Goal: Information Seeking & Learning: Learn about a topic

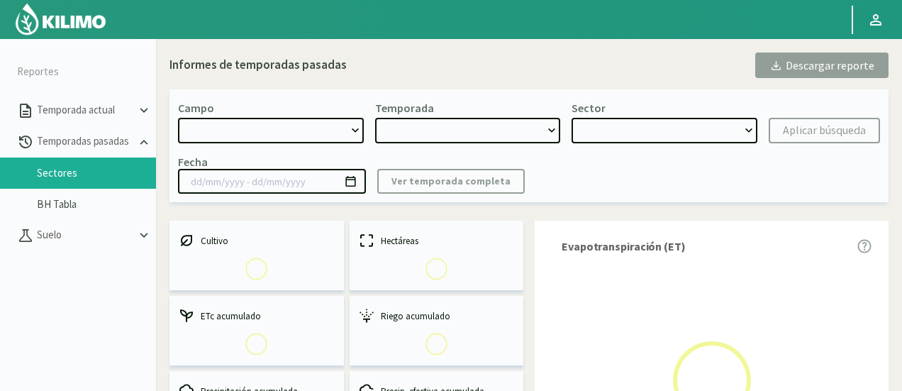
select select "1223: Object"
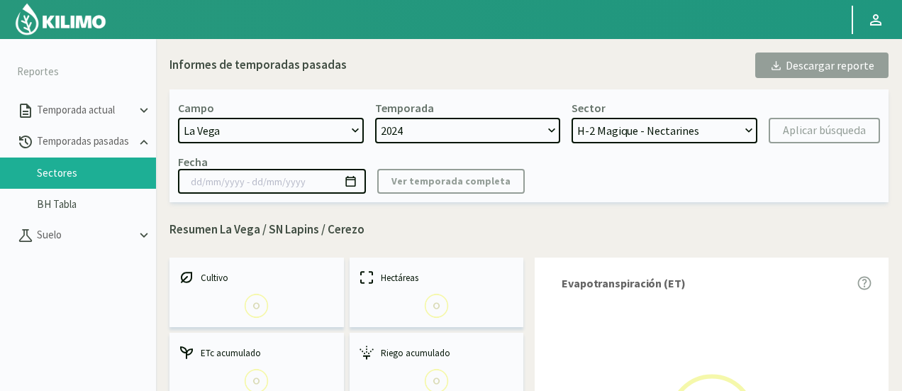
select select "0: 2024"
select select "6: Object"
type input "[DATE] - [DATE]"
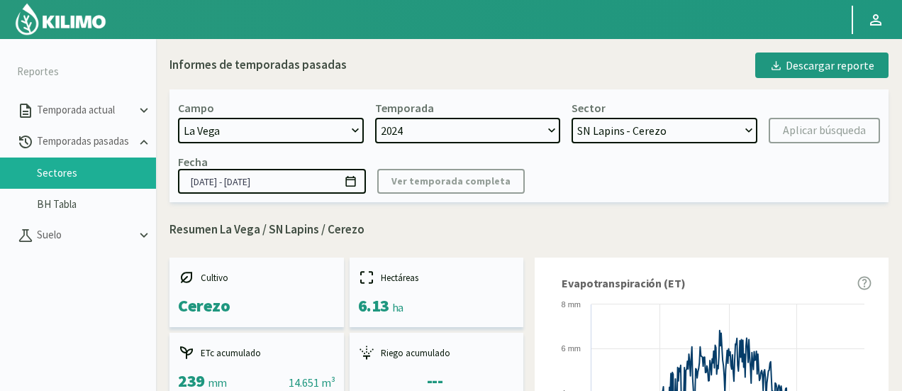
scroll to position [82, 0]
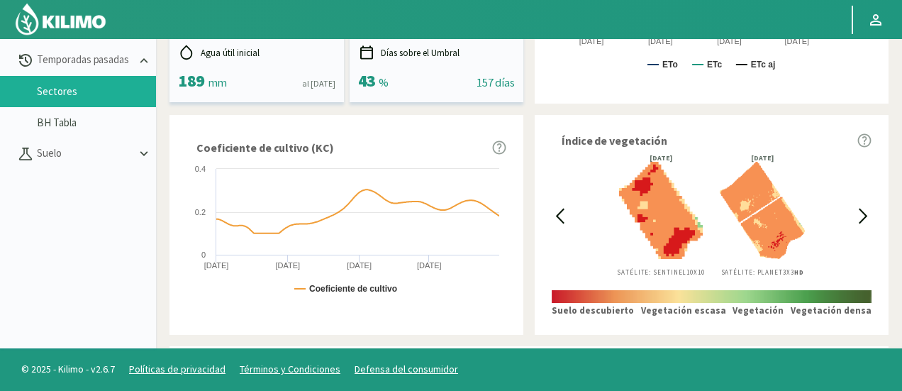
scroll to position [0, 0]
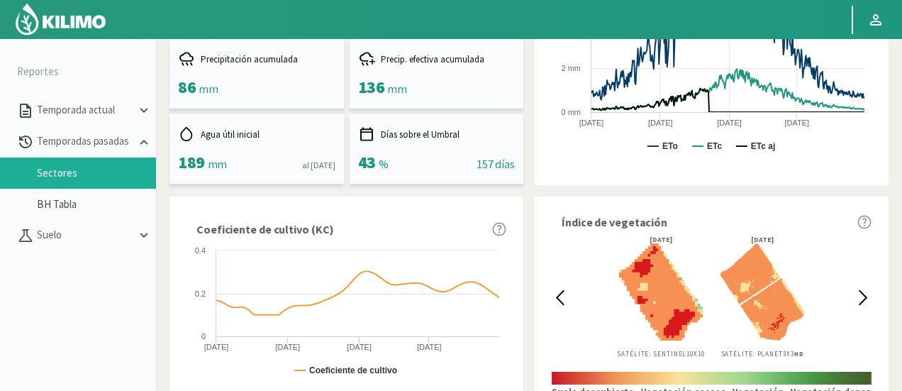
click at [850, 174] on div "Evapotranspiración (ET) Created with Highcharts 9.2.2 ETo ETc ETc aj [DATE] [DA…" at bounding box center [712, 37] width 354 height 296
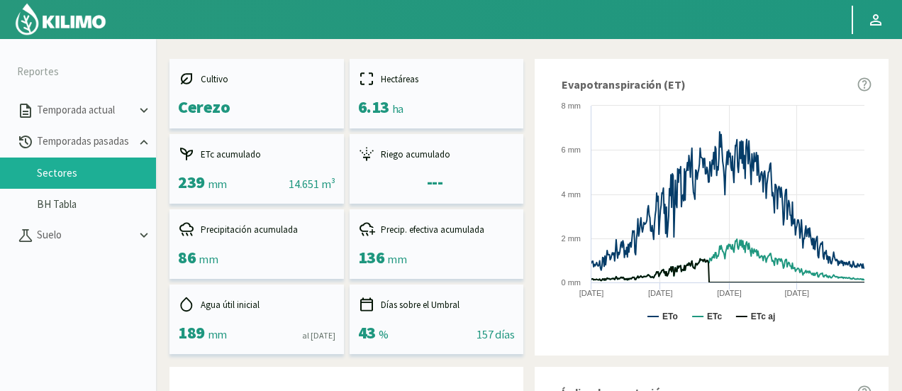
scroll to position [82, 0]
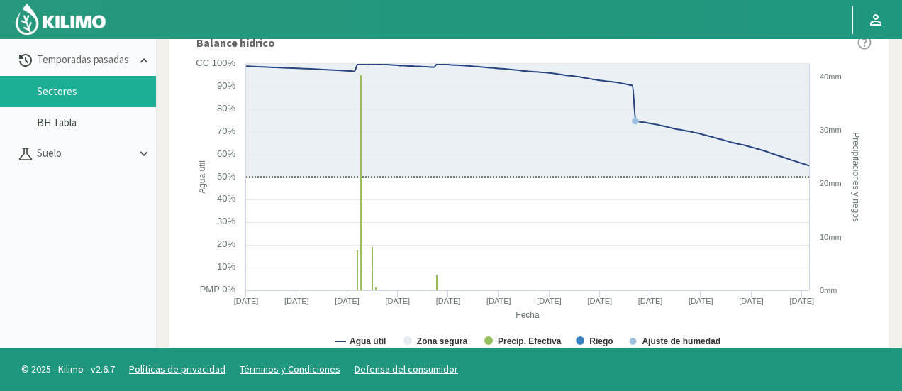
scroll to position [0, 0]
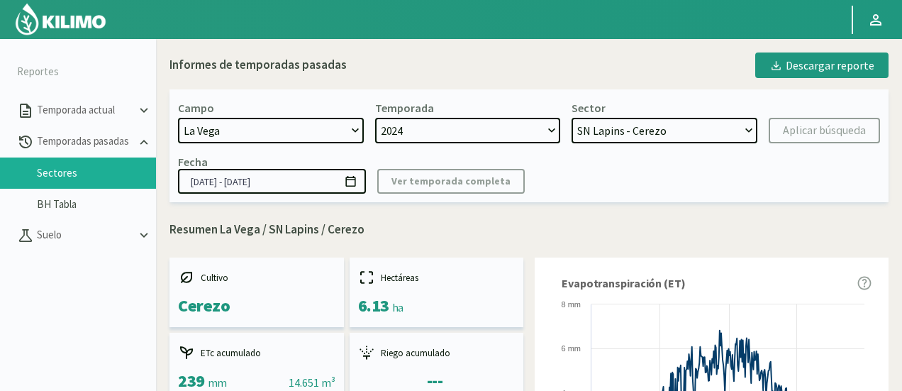
click at [656, 138] on select "H-2 Magique - Nectarines E-4 Ciruelos [DATE] y [DATE] - Ciruela S-2 Flavor - Ci…" at bounding box center [665, 131] width 186 height 26
click at [572, 118] on select "H-2 Magique - Nectarines E-4 Ciruelos [DATE] y [DATE] - Ciruela S-2 Flavor - Ci…" at bounding box center [665, 131] width 186 height 26
click at [804, 138] on div "Aplicar búsqueda" at bounding box center [824, 130] width 83 height 17
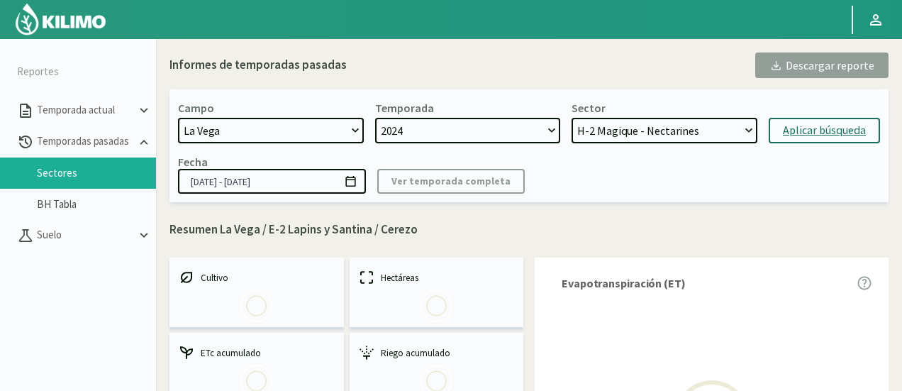
select select "20: Object"
type input "[DATE] - [DATE]"
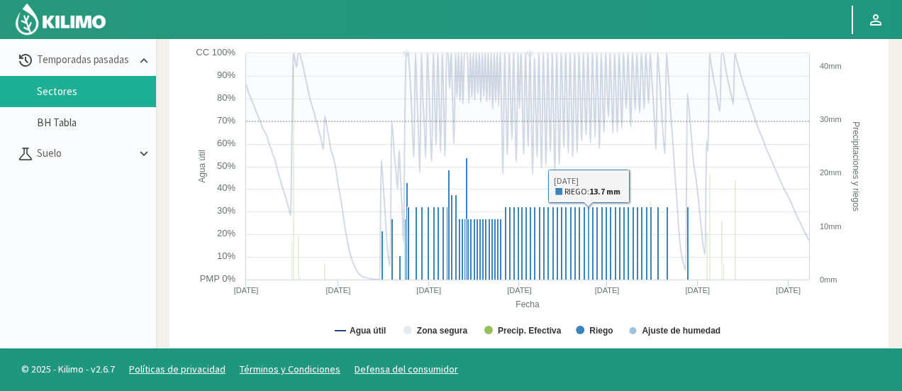
scroll to position [890, 0]
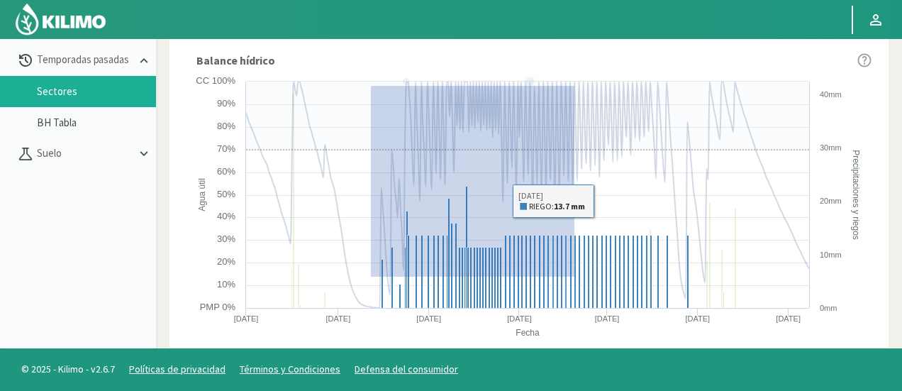
drag, startPoint x: 371, startPoint y: 85, endPoint x: 574, endPoint y: 300, distance: 295.5
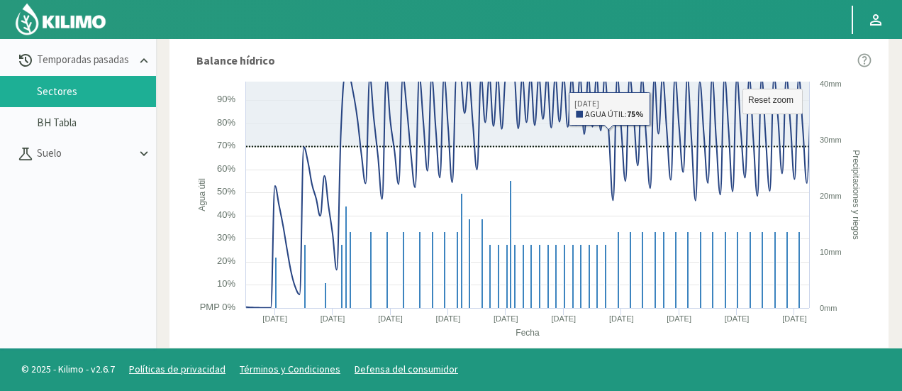
click at [556, 192] on icon at bounding box center [527, 192] width 563 height 0
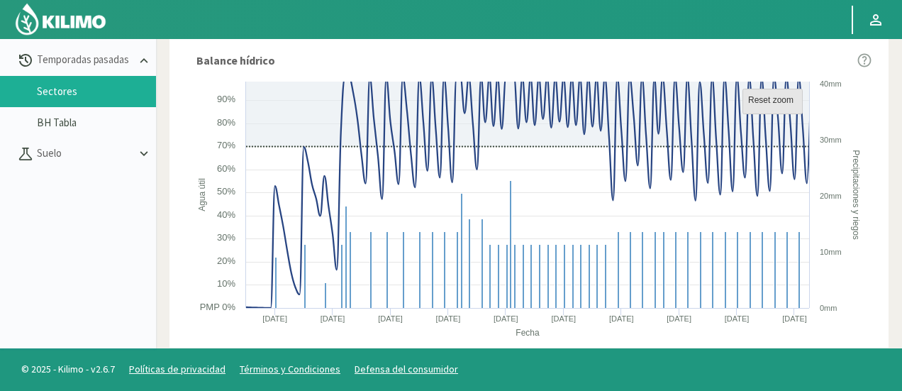
click at [765, 96] on text "Reset zoom" at bounding box center [770, 100] width 45 height 10
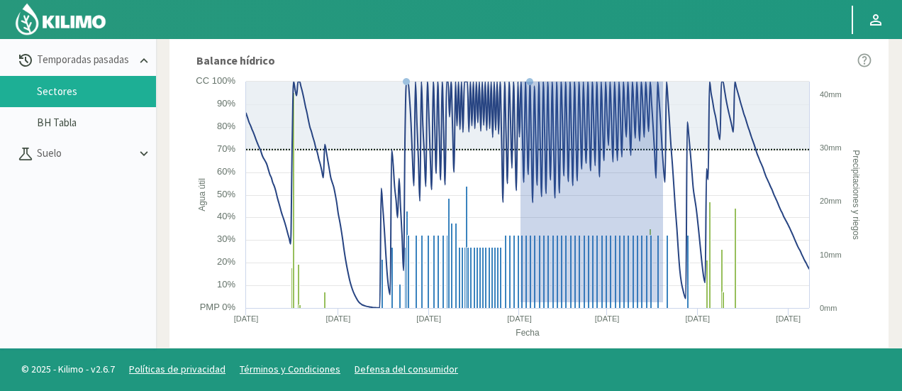
drag, startPoint x: 663, startPoint y: 301, endPoint x: 521, endPoint y: 76, distance: 266.8
click at [521, 76] on rect at bounding box center [529, 227] width 685 height 306
